Goal: Task Accomplishment & Management: Manage account settings

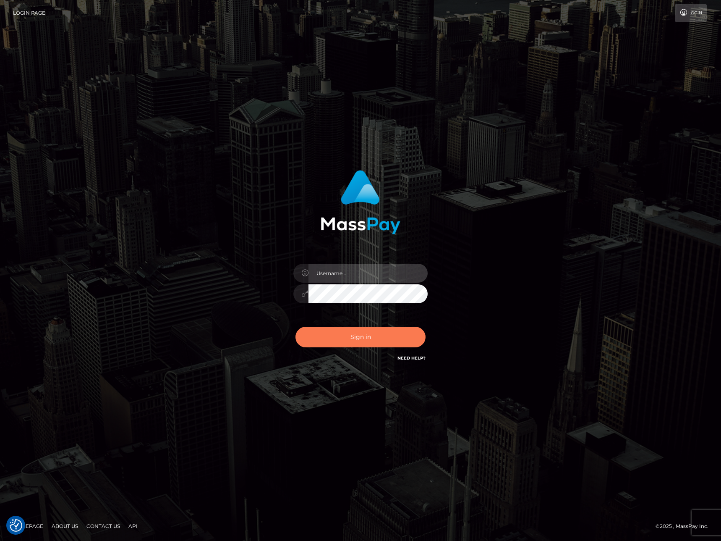
type input "[PERSON_NAME].Spree"
click at [382, 333] on button "Sign in" at bounding box center [360, 336] width 130 height 21
type input "[PERSON_NAME].Spree"
click at [350, 332] on button "Sign in" at bounding box center [360, 336] width 130 height 21
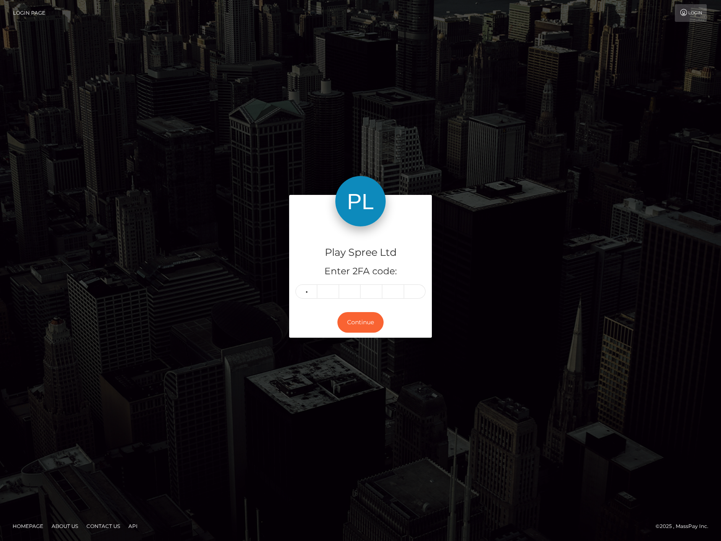
type input "1"
type input "2"
type input "9"
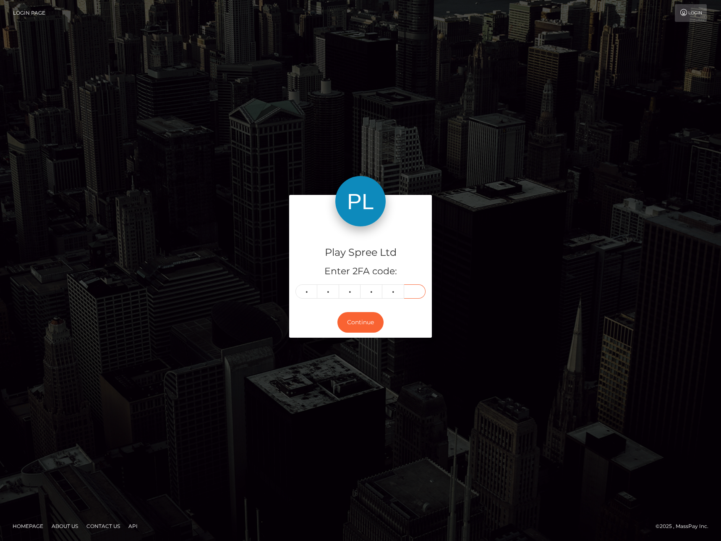
type input "7"
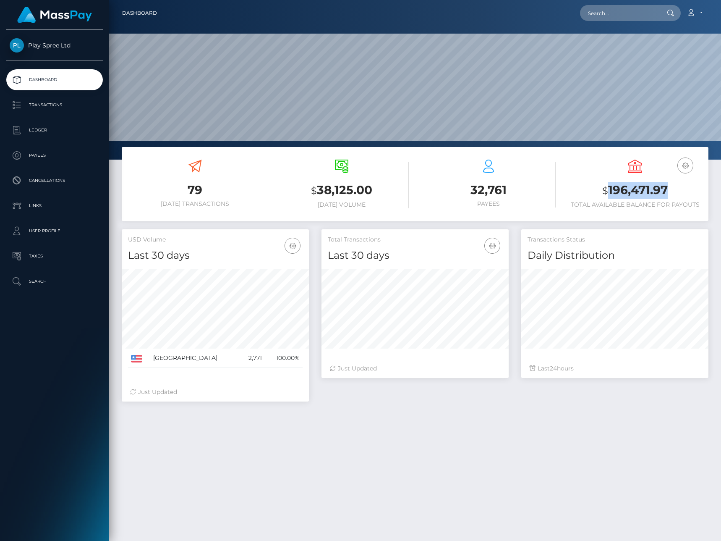
scroll to position [149, 187]
